Goal: Task Accomplishment & Management: Complete application form

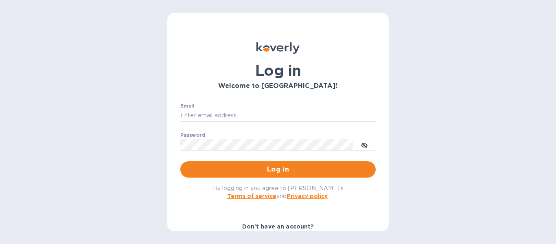
click at [198, 120] on input "Email" at bounding box center [277, 116] width 195 height 12
click at [200, 116] on input "Email" at bounding box center [277, 116] width 195 height 12
click at [211, 111] on input "Email" at bounding box center [277, 116] width 195 height 12
click at [223, 120] on input "Email" at bounding box center [277, 116] width 195 height 12
click at [241, 123] on p "​" at bounding box center [277, 127] width 195 height 9
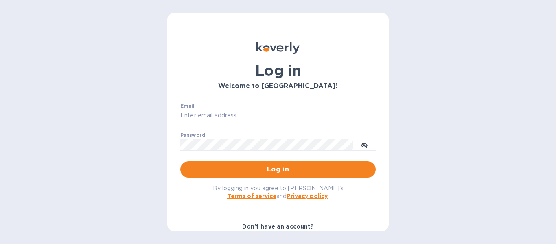
click at [229, 112] on input "Email" at bounding box center [277, 116] width 195 height 12
click at [202, 117] on input "Email" at bounding box center [277, 116] width 195 height 12
type input "regina@wine-cask.com"
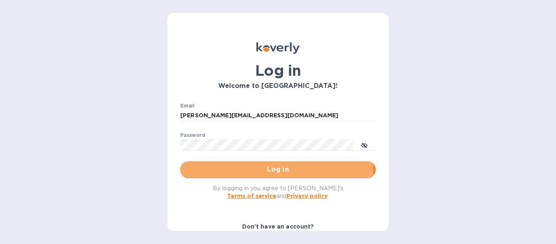
click at [267, 172] on span "Log in" at bounding box center [278, 169] width 182 height 10
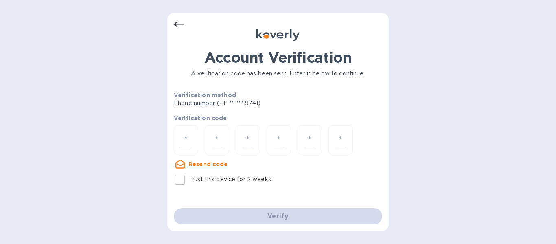
click at [189, 130] on div at bounding box center [186, 139] width 24 height 29
paste input "2"
type input "2"
type input "6"
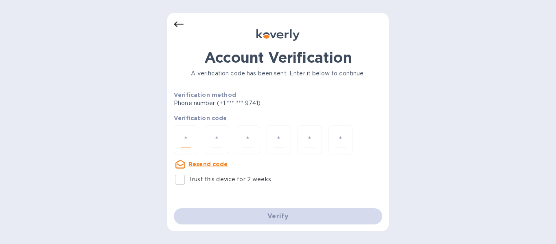
type input "3"
type input "5"
type input "7"
type input "1"
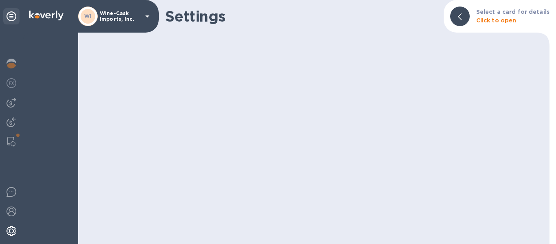
click at [265, 216] on div "Settings Select a card for details Click to open" at bounding box center [313, 122] width 471 height 244
click at [14, 108] on div at bounding box center [11, 102] width 16 height 16
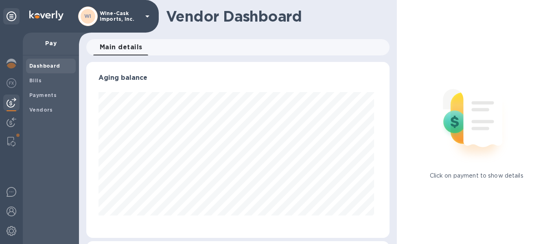
scroll to position [176, 300]
click at [63, 77] on span "Bills" at bounding box center [50, 81] width 43 height 8
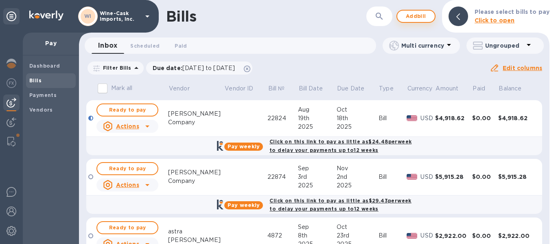
click at [412, 18] on span "Add bill" at bounding box center [416, 16] width 24 height 10
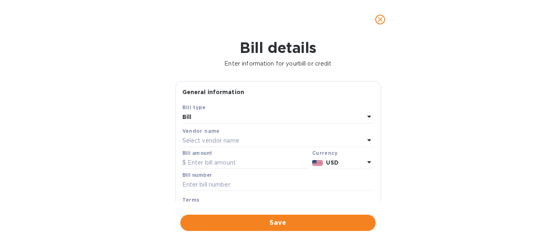
click at [225, 139] on p "Select vendor name" at bounding box center [210, 140] width 57 height 9
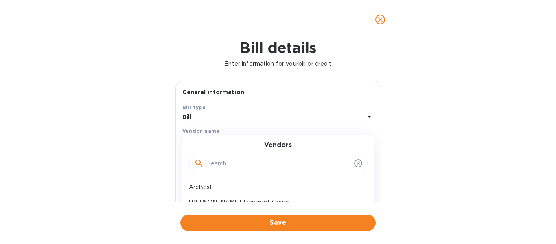
click at [226, 156] on div at bounding box center [278, 164] width 179 height 16
click at [230, 163] on input "text" at bounding box center [279, 164] width 144 height 12
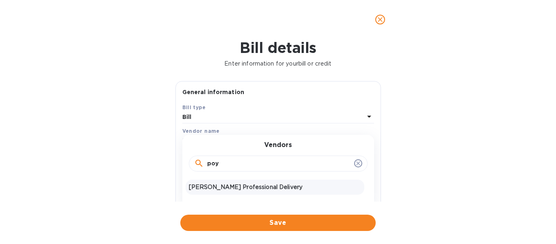
type input "poy"
click at [226, 189] on p "[PERSON_NAME] Professional Delivery" at bounding box center [275, 187] width 172 height 9
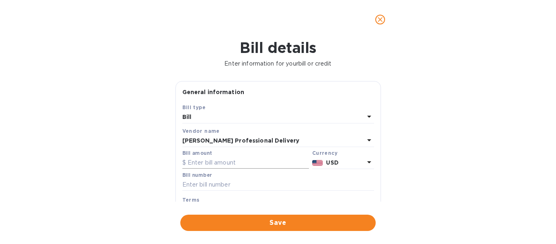
click at [212, 162] on input "text" at bounding box center [245, 163] width 127 height 12
type input "503.00"
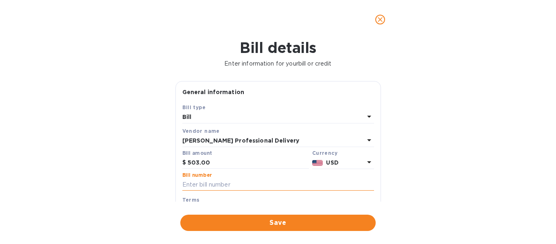
click at [204, 185] on input "text" at bounding box center [278, 185] width 192 height 12
type input "wc101125"
click at [290, 230] on button "Save" at bounding box center [277, 223] width 195 height 16
click at [281, 196] on div "Terms" at bounding box center [278, 199] width 192 height 9
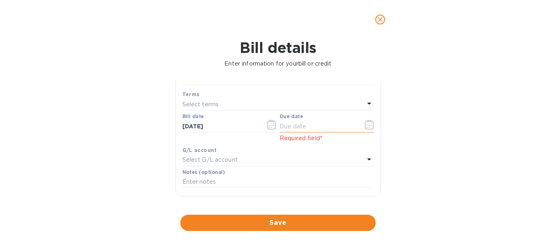
click at [310, 127] on input "text" at bounding box center [318, 126] width 77 height 12
click at [310, 127] on input "[DATE]" at bounding box center [318, 126] width 77 height 12
type input "[DATE]"
click at [288, 221] on span "Save" at bounding box center [278, 223] width 182 height 10
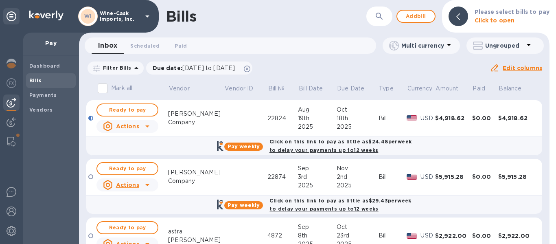
click at [550, 228] on div at bounding box center [553, 122] width 7 height 244
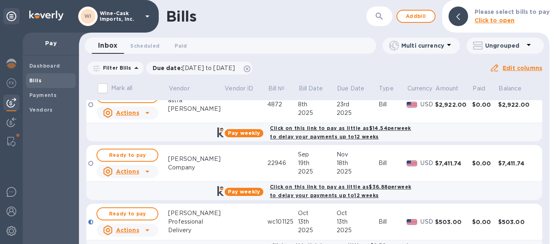
scroll to position [157, 0]
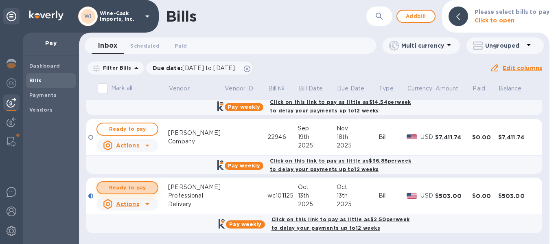
click at [150, 185] on span "Ready to pay" at bounding box center [127, 188] width 47 height 10
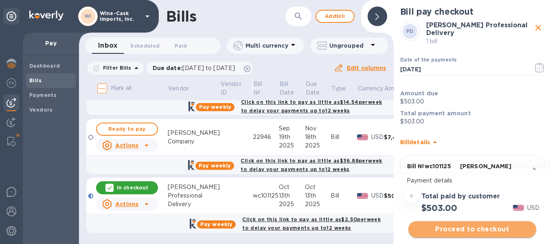
click at [500, 226] on span "Proceed to checkout" at bounding box center [472, 229] width 115 height 10
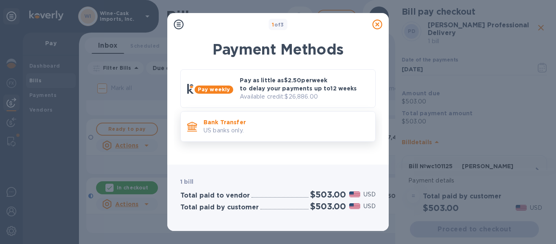
click at [270, 127] on p "US banks only." at bounding box center [286, 130] width 165 height 9
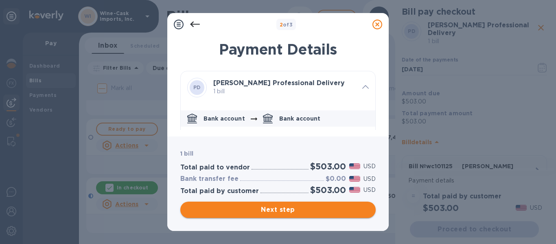
click at [280, 204] on button "Next step" at bounding box center [277, 210] width 195 height 16
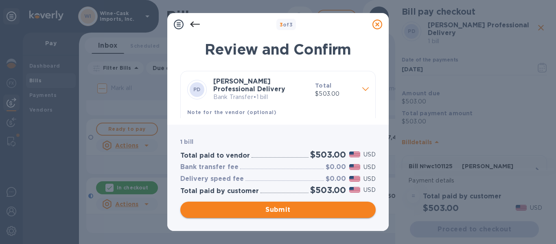
click at [281, 214] on span "Submit" at bounding box center [278, 210] width 182 height 10
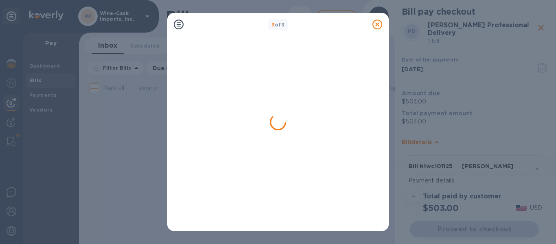
scroll to position [0, 0]
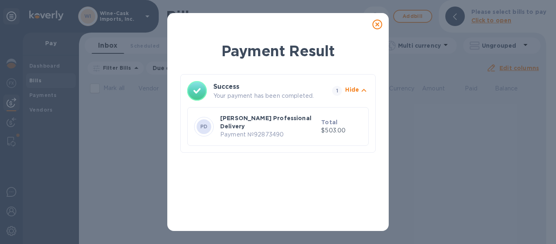
click at [377, 24] on icon at bounding box center [377, 25] width 10 height 10
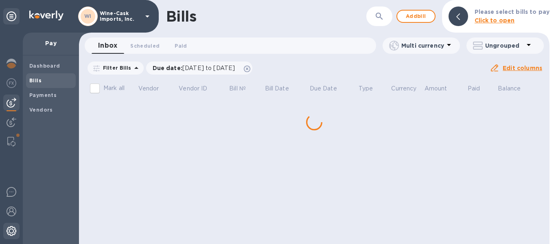
click at [14, 235] on img at bounding box center [12, 231] width 10 height 10
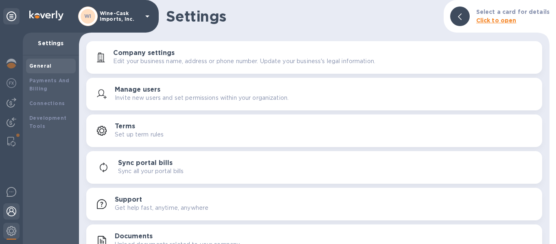
click at [9, 207] on img at bounding box center [12, 211] width 10 height 10
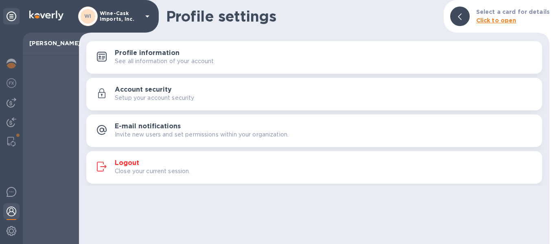
click at [167, 173] on p "Close your current session." at bounding box center [153, 171] width 76 height 9
